Goal: Answer question/provide support: Share knowledge or assist other users

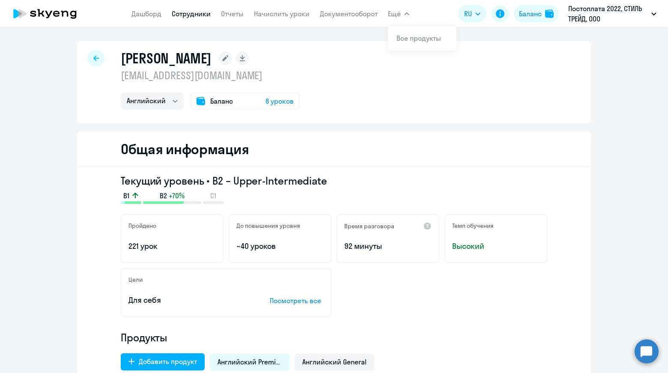
select select "english"
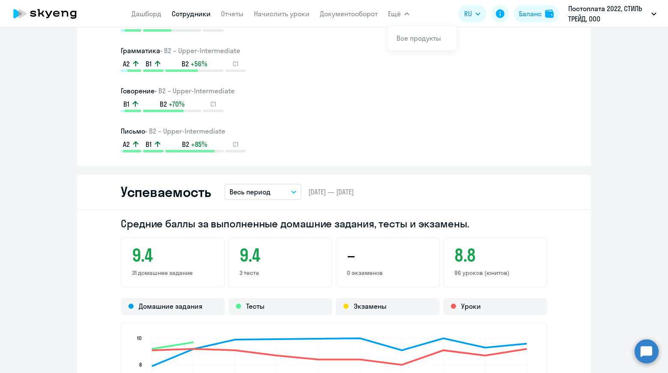
scroll to position [625, 0]
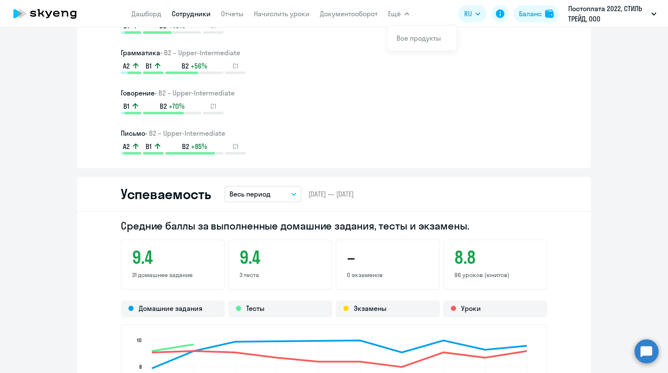
click at [638, 352] on circle at bounding box center [647, 351] width 24 height 24
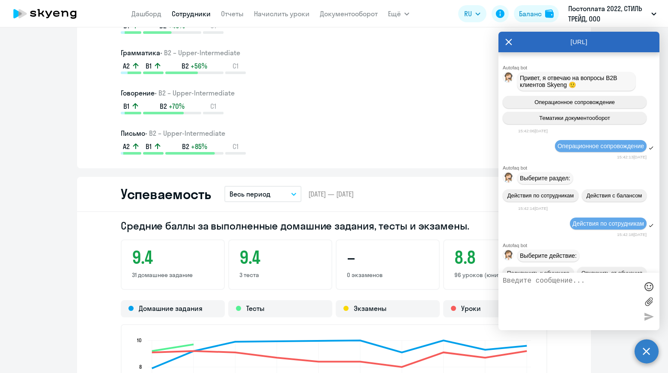
scroll to position [88883, 0]
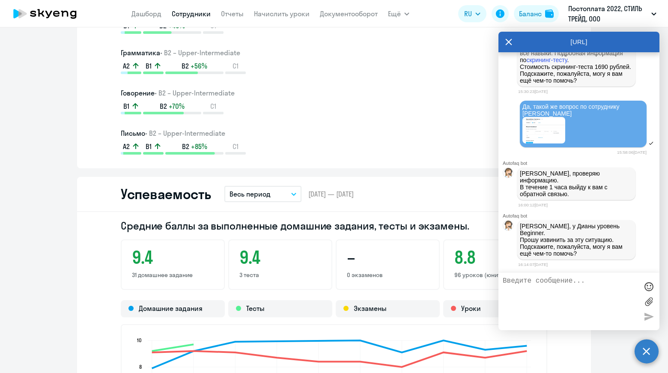
click at [189, 14] on link "Сотрудники" at bounding box center [191, 13] width 39 height 9
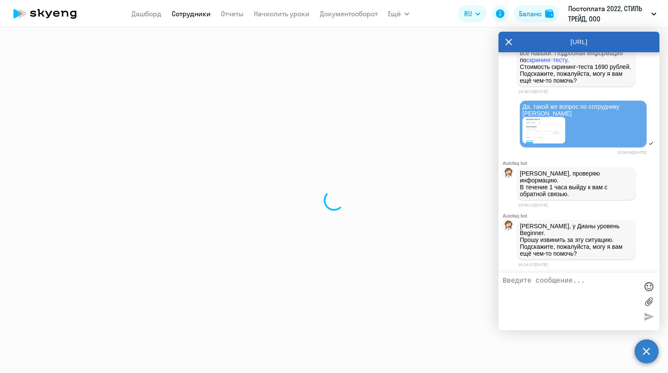
select select "30"
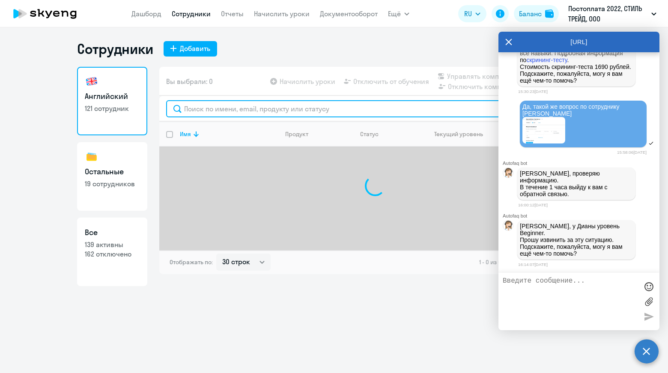
click at [265, 111] on input "text" at bounding box center [375, 108] width 418 height 17
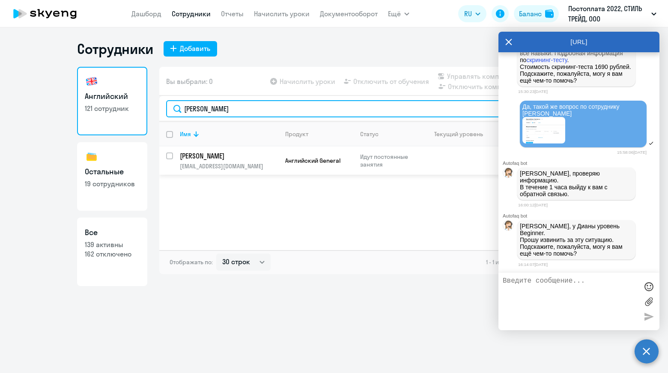
type input "[PERSON_NAME]"
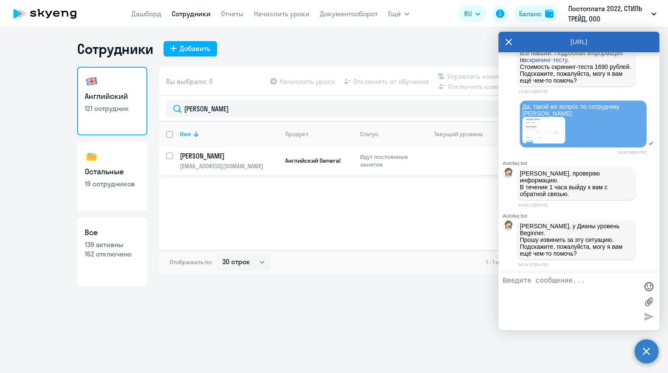
click at [231, 159] on p "[PERSON_NAME]" at bounding box center [228, 155] width 97 height 9
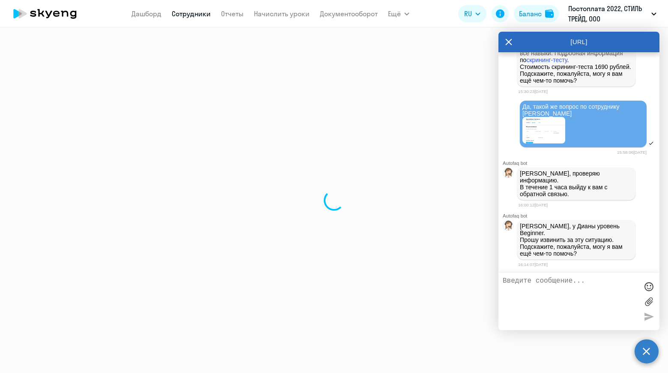
select select "english"
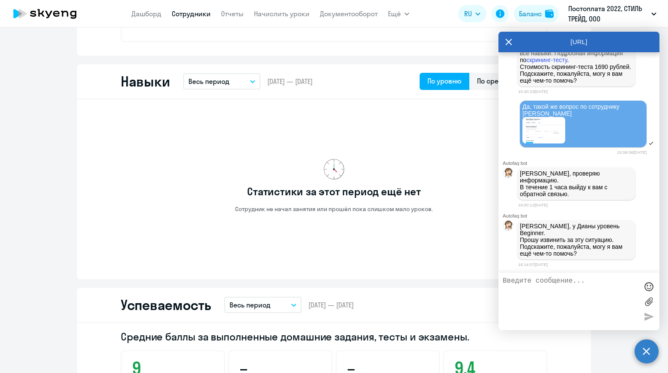
scroll to position [428, 0]
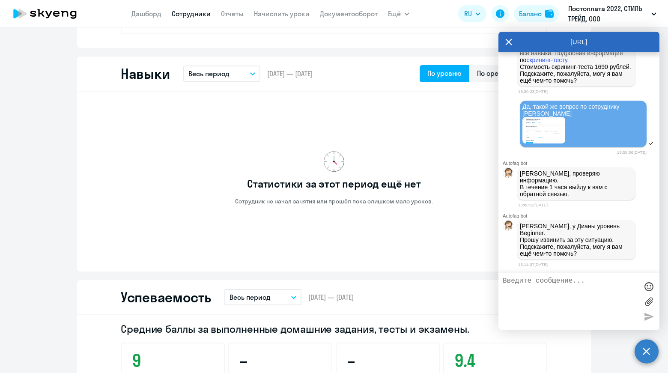
click at [571, 284] on textarea at bounding box center [570, 301] width 135 height 49
type textarea "спасибо!"
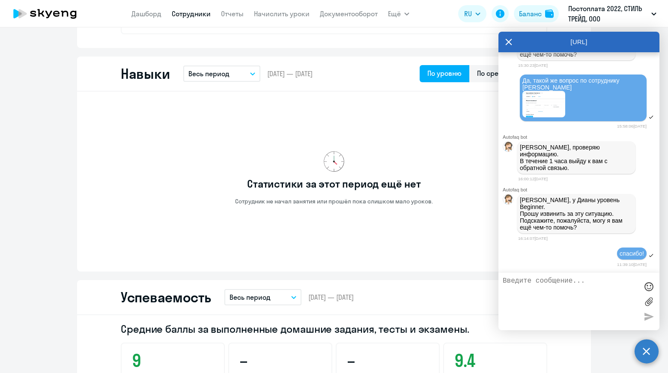
scroll to position [88909, 0]
click at [507, 41] on icon at bounding box center [508, 42] width 7 height 21
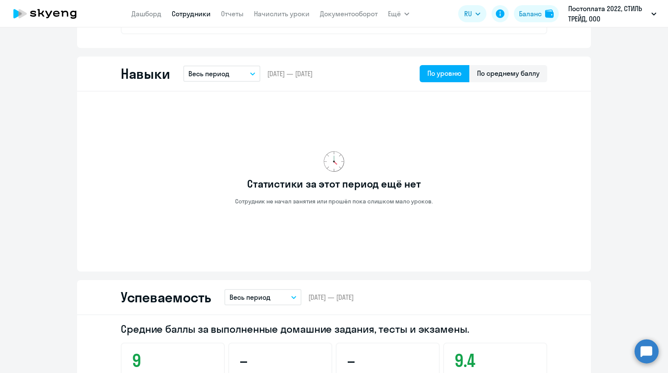
click at [647, 348] on circle at bounding box center [647, 351] width 24 height 24
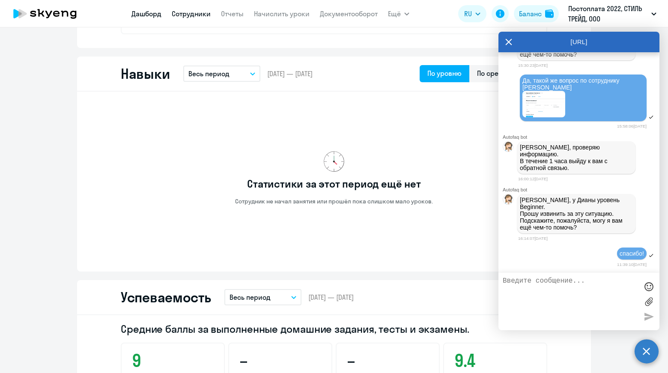
click at [154, 13] on link "Дашборд" at bounding box center [146, 13] width 30 height 9
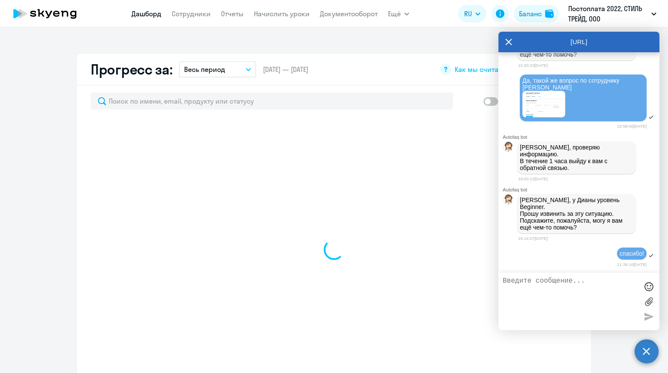
scroll to position [509, 0]
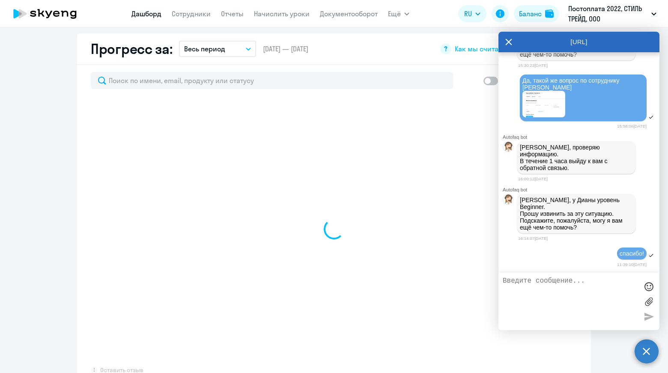
select select "30"
